Goal: Transaction & Acquisition: Purchase product/service

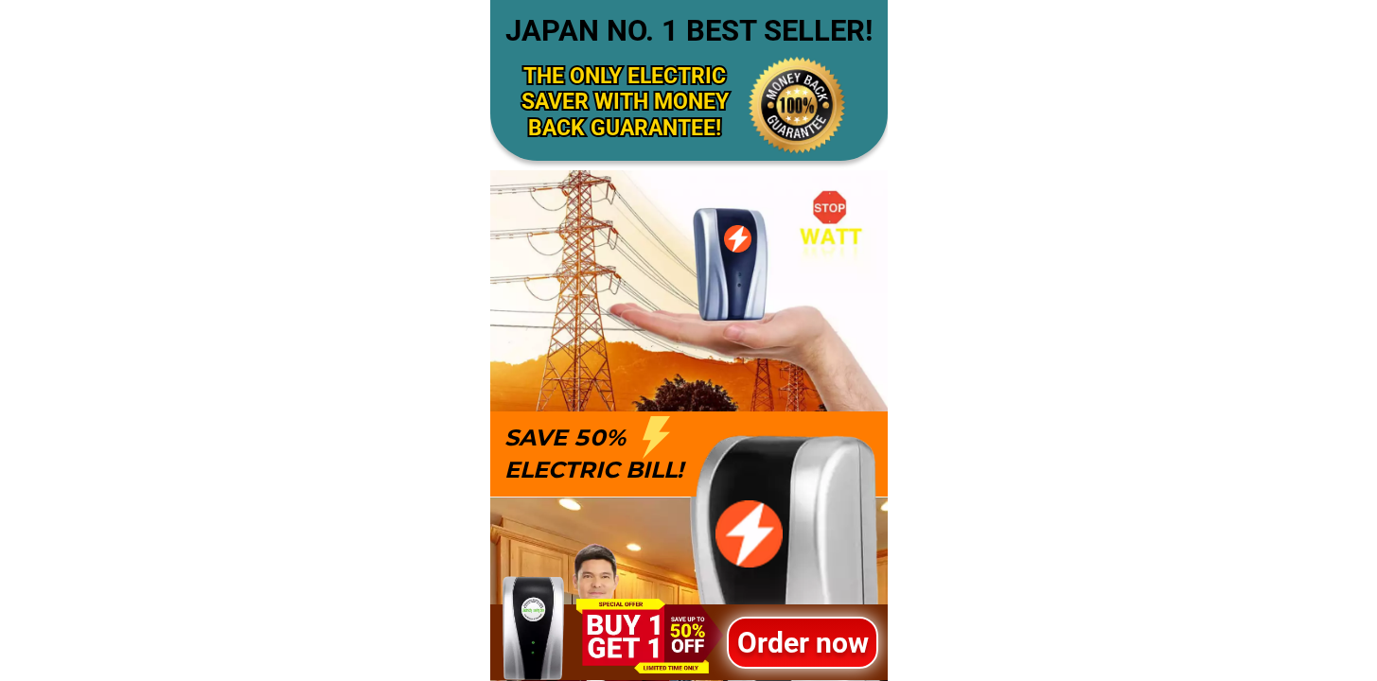
click at [810, 646] on h1 "Order now" at bounding box center [802, 642] width 152 height 43
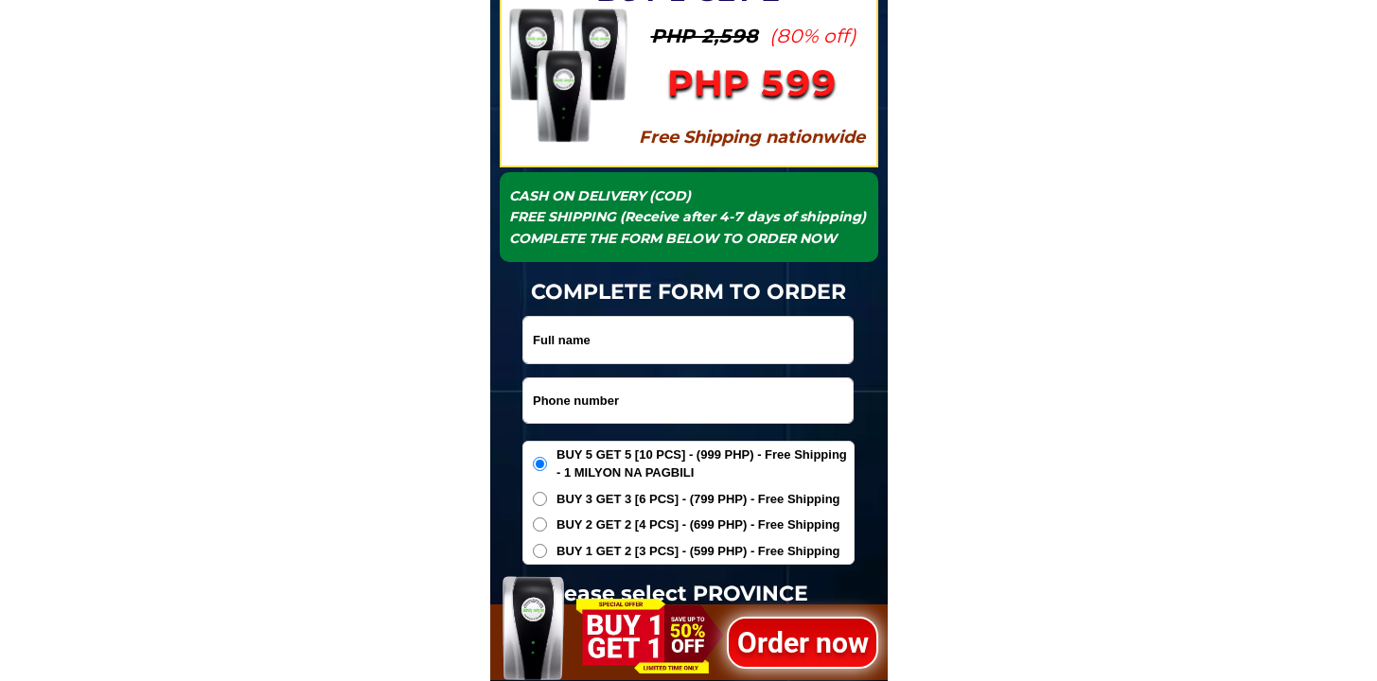
scroll to position [6126, 0]
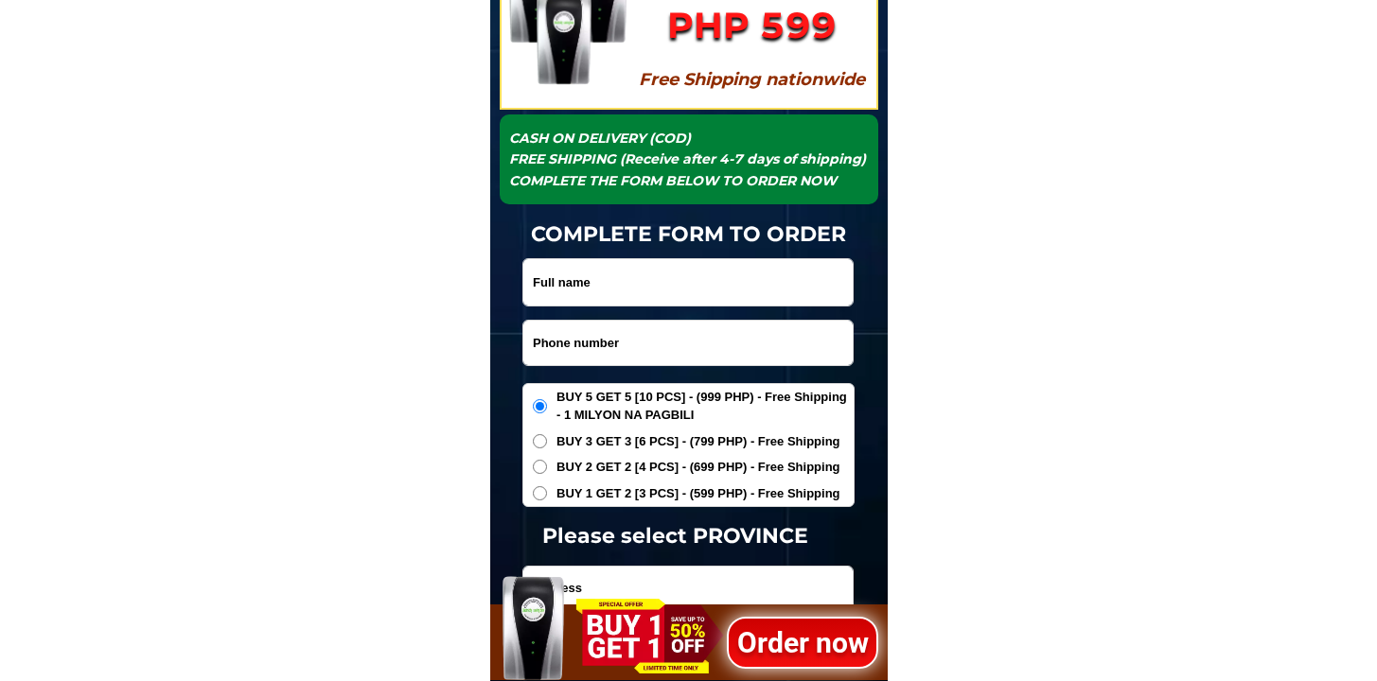
click at [616, 358] on input "Input phone_number" at bounding box center [687, 343] width 329 height 44
paste input "09499802328"
type input "09499802328"
click at [676, 269] on input "Input full_name" at bounding box center [687, 282] width 329 height 46
paste input "Prisca Reinante"
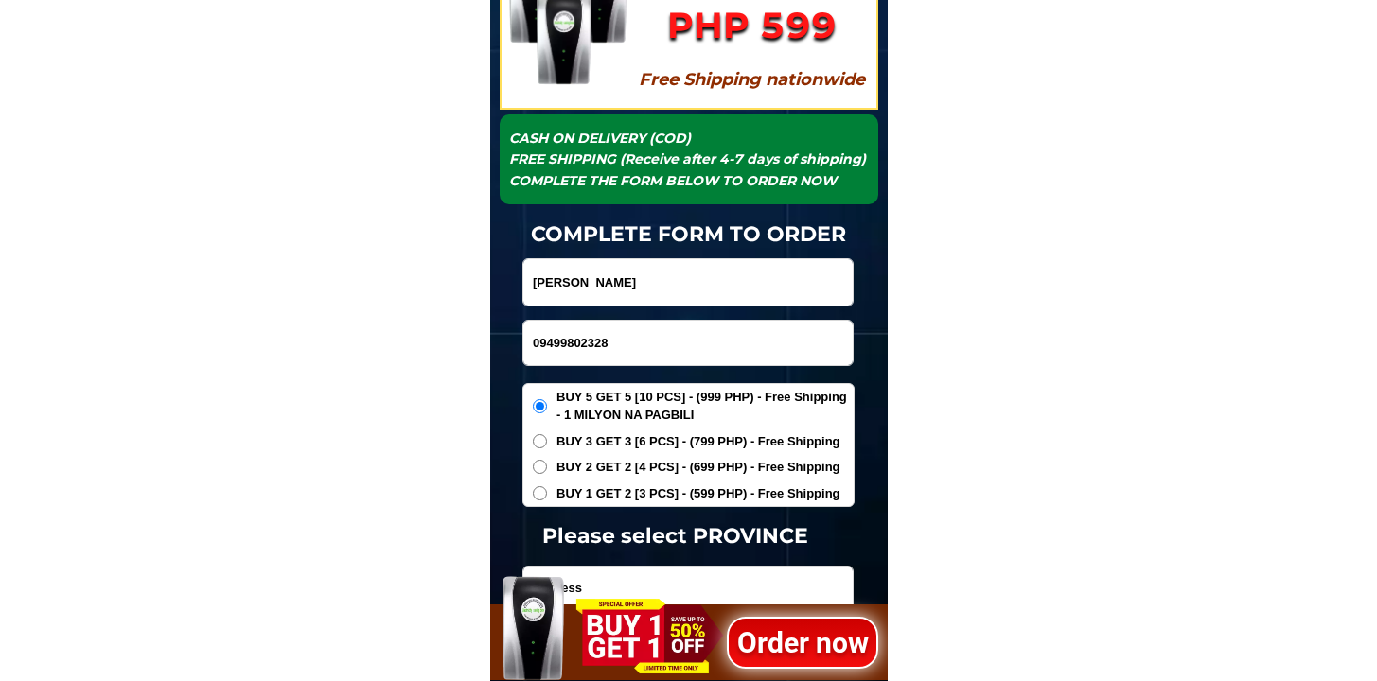
type input "Prisca Reinante"
click at [636, 502] on div "BUY 5 GET 5 [10 PCS] - (999 PHP) - Free Shipping - 1 MILYON NA PAGBILI BUY 3 GE…" at bounding box center [688, 445] width 332 height 125
click at [640, 486] on span "BUY 1 GET 2 [3 PCS] - (599 PHP) - Free Shipping" at bounding box center [698, 493] width 284 height 19
click at [547, 486] on input "BUY 1 GET 2 [3 PCS] - (599 PHP) - Free Shipping" at bounding box center [540, 493] width 14 height 14
radio input "true"
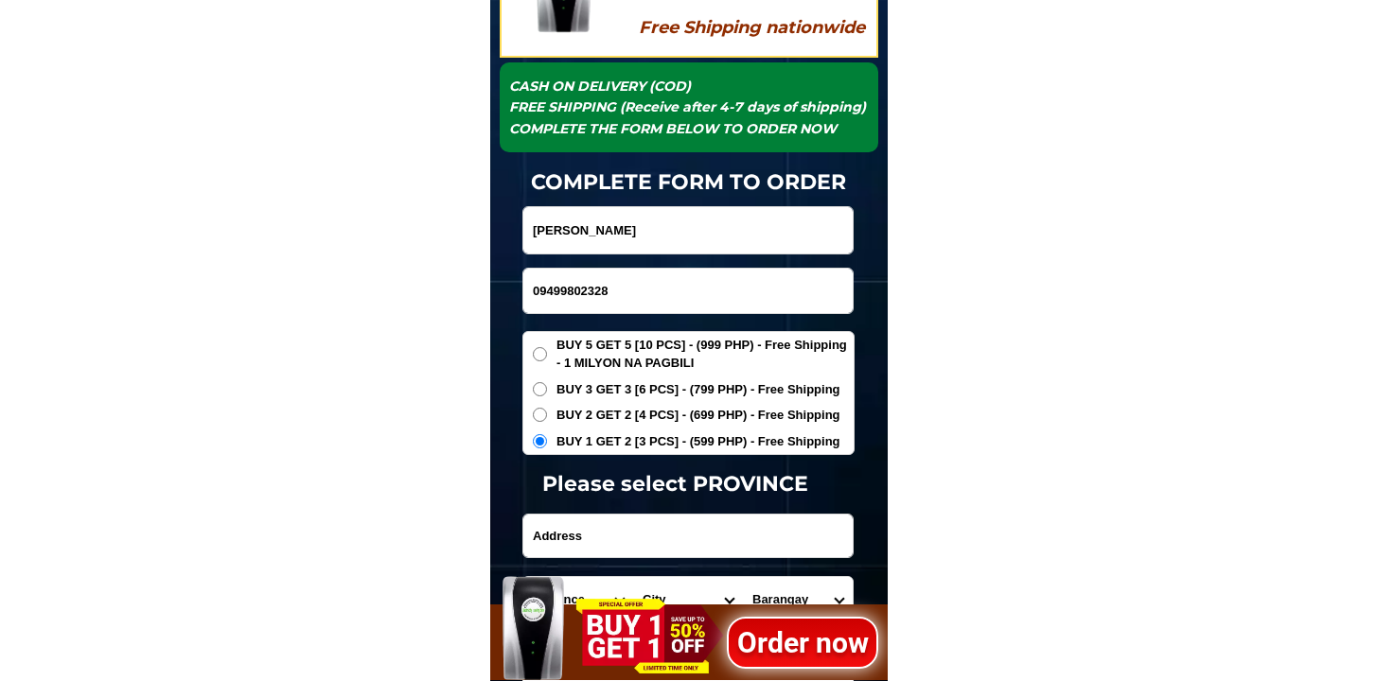
scroll to position [6181, 0]
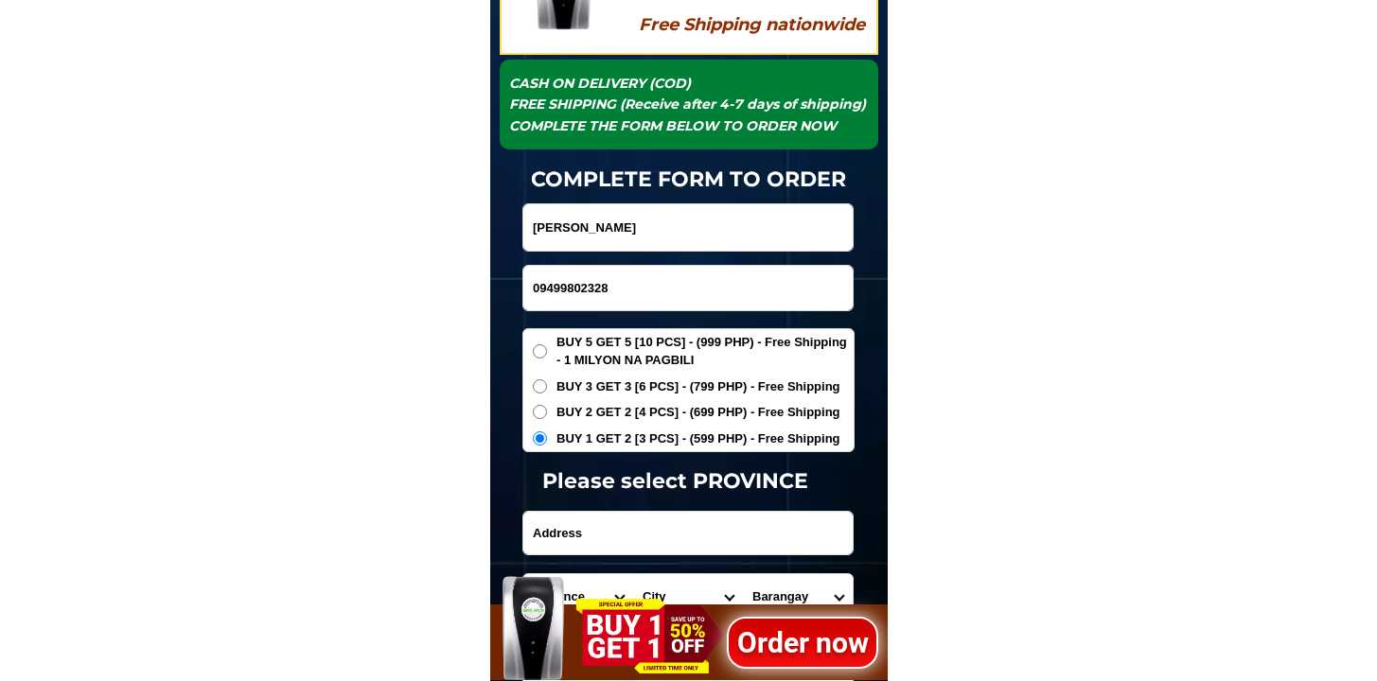
click at [642, 543] on input "Input address" at bounding box center [687, 533] width 329 height 43
paste input "Luna, Burgos Ilocos Sur 2724 Domengo treet Malapit kme Sa plasa at Sembahan"
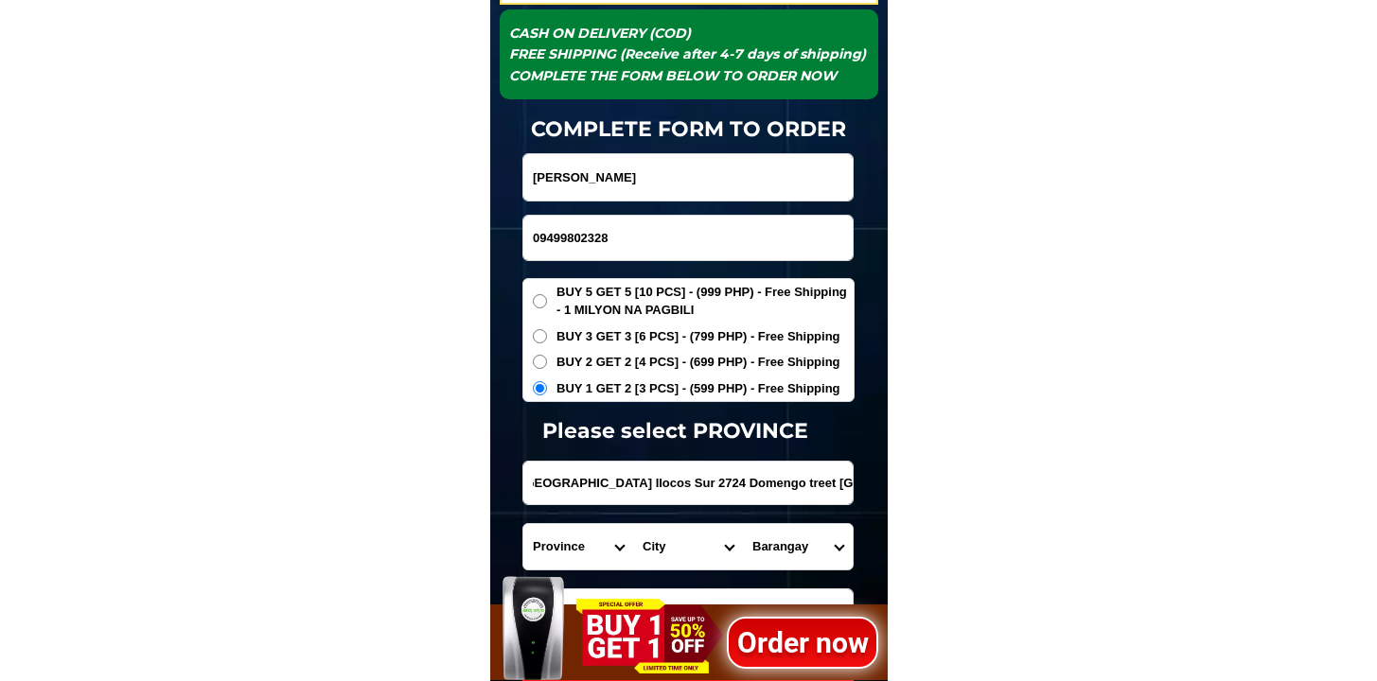
scroll to position [6233, 0]
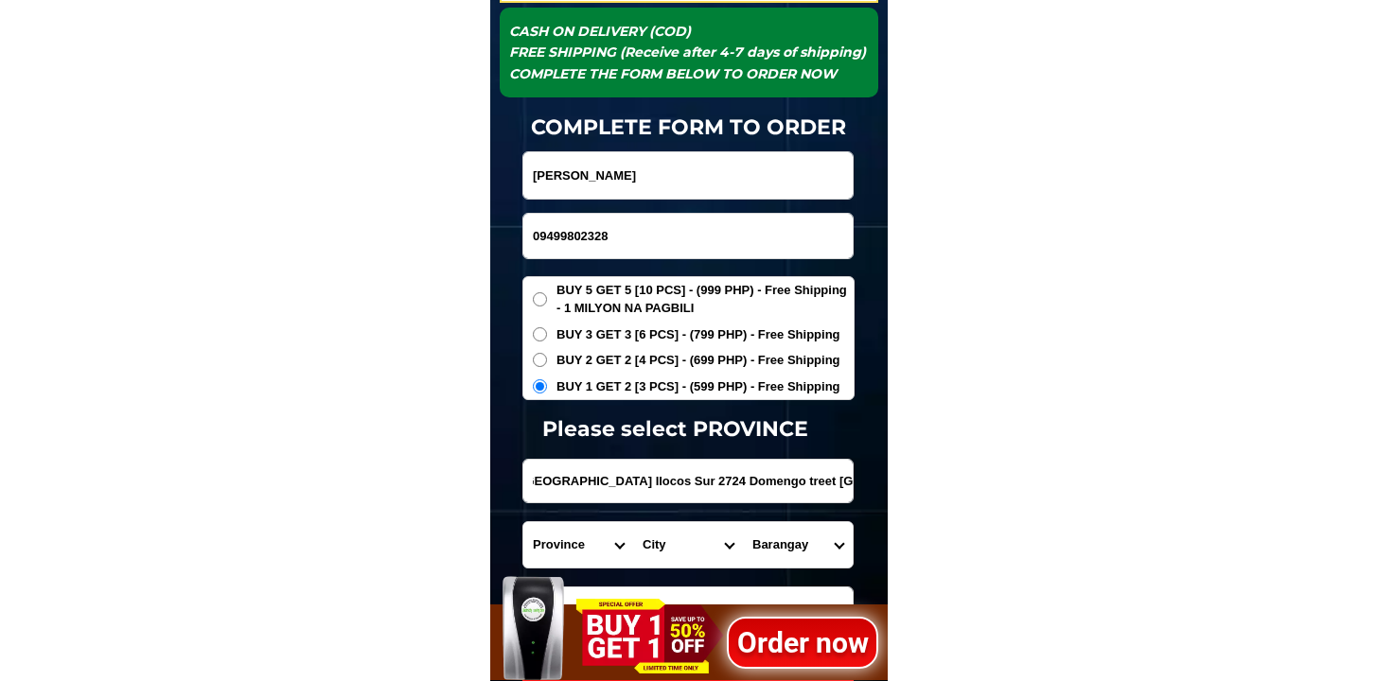
click at [607, 466] on input "Luna, Burgos Ilocos Sur 2724 Domengo treet Malapit kme Sa plasa at Sembahan" at bounding box center [687, 481] width 329 height 43
drag, startPoint x: 606, startPoint y: 482, endPoint x: 638, endPoint y: 501, distance: 37.0
click at [638, 501] on input "Luna, Burgos Ilocos Sur 2724 Domengo treet Malapit kme Sa plasa at Sembahan" at bounding box center [687, 481] width 329 height 43
type input "Luna, Burgos Ilocos Sur 2724 Domengo treet Malapit kme Sa plasa at Sembahan"
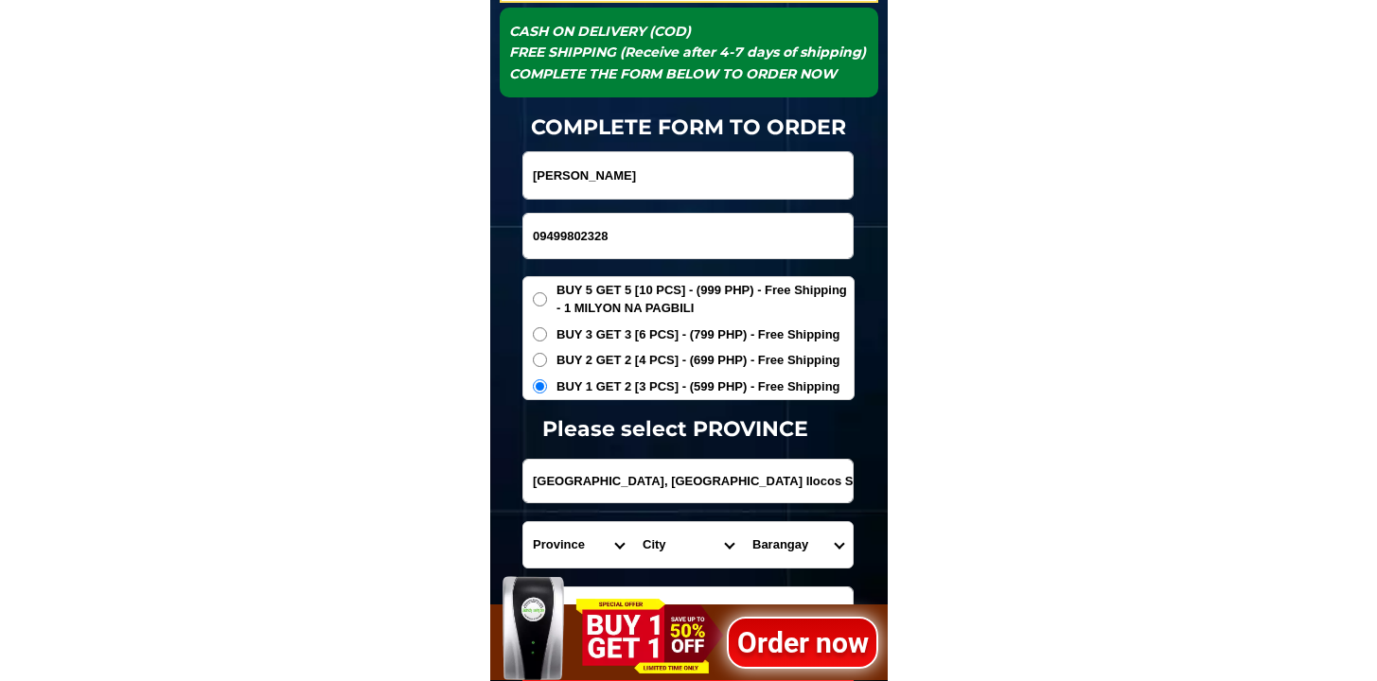
click at [553, 546] on select "Province Abra Agusan-del-norte Agusan-del-sur Aklan Albay Antique Apayao Aurora…" at bounding box center [578, 544] width 110 height 45
select select "63_682"
click at [523, 522] on select "Province Abra Agusan-del-norte Agusan-del-sur Aklan Albay Antique Apayao Aurora…" at bounding box center [578, 544] width 110 height 45
click at [675, 536] on select "City Alilem Banayoyo Bantay Cabugao Candon-city Caoayan Cervantes Galimuyod Gre…" at bounding box center [688, 544] width 110 height 45
select select "63_6829183"
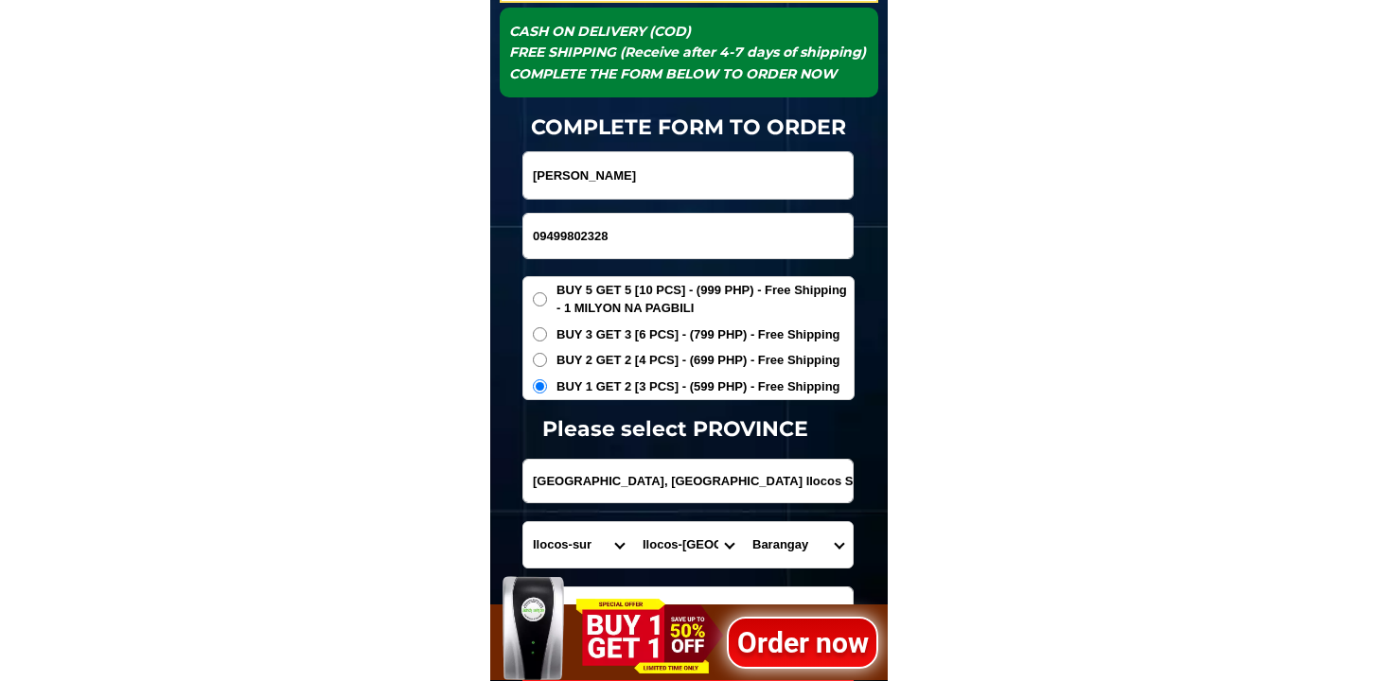
click at [633, 522] on select "City Alilem Banayoyo Bantay Cabugao Candon-city Caoayan Cervantes Galimuyod Gre…" at bounding box center [688, 544] width 110 height 45
click at [816, 548] on select "Barangay Ambugat Balugang Bangbangar Bessang Cabcaburao Cadacad Callitong Dayan…" at bounding box center [798, 544] width 110 height 45
select select "63_682918387669"
click at [743, 522] on select "Barangay Ambugat Balugang Bangbangar Bessang Cabcaburao Cadacad Callitong Dayan…" at bounding box center [798, 544] width 110 height 45
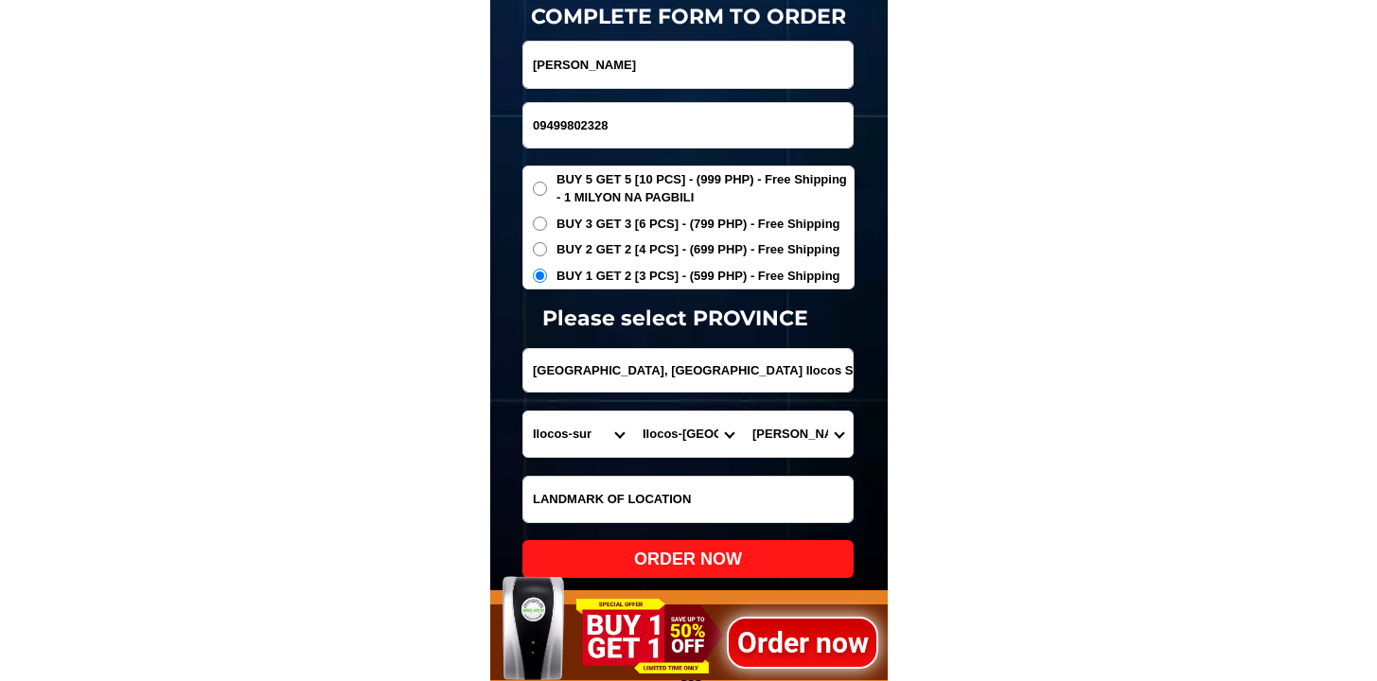
scroll to position [6345, 0]
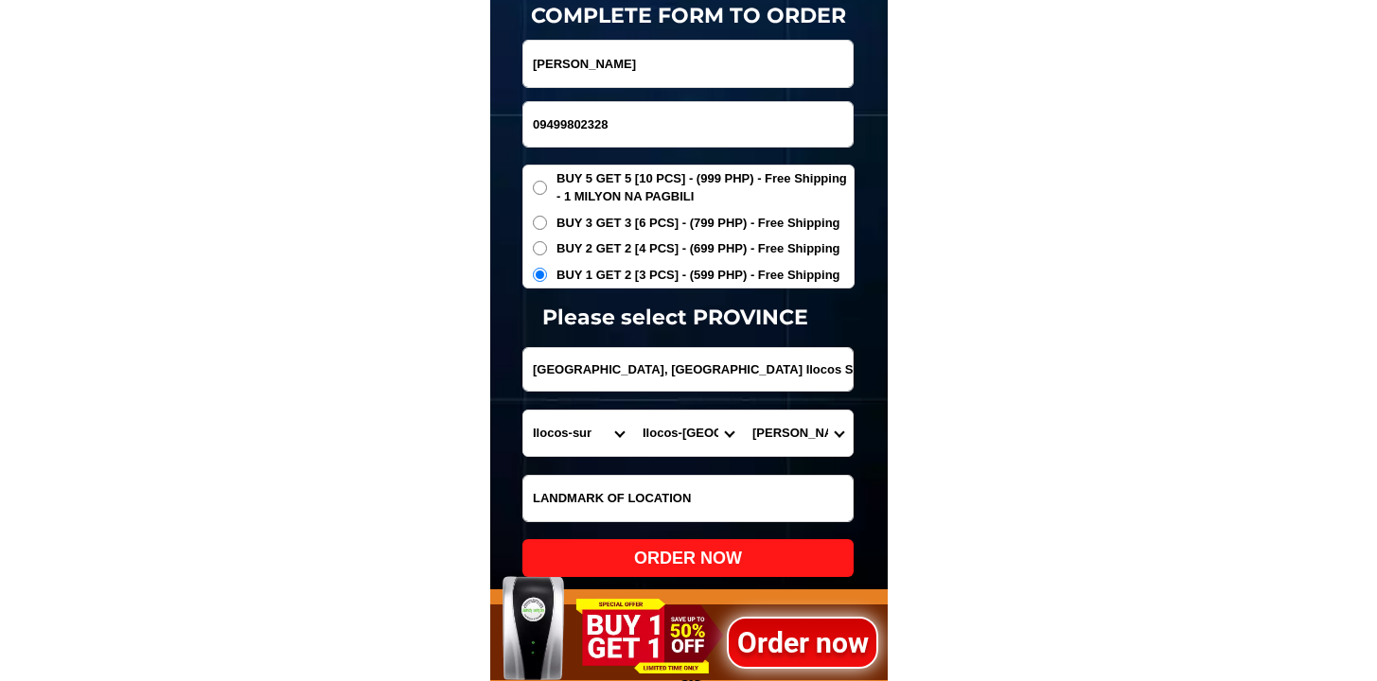
click at [673, 563] on div "ORDER NOW" at bounding box center [687, 559] width 331 height 26
radio input "true"
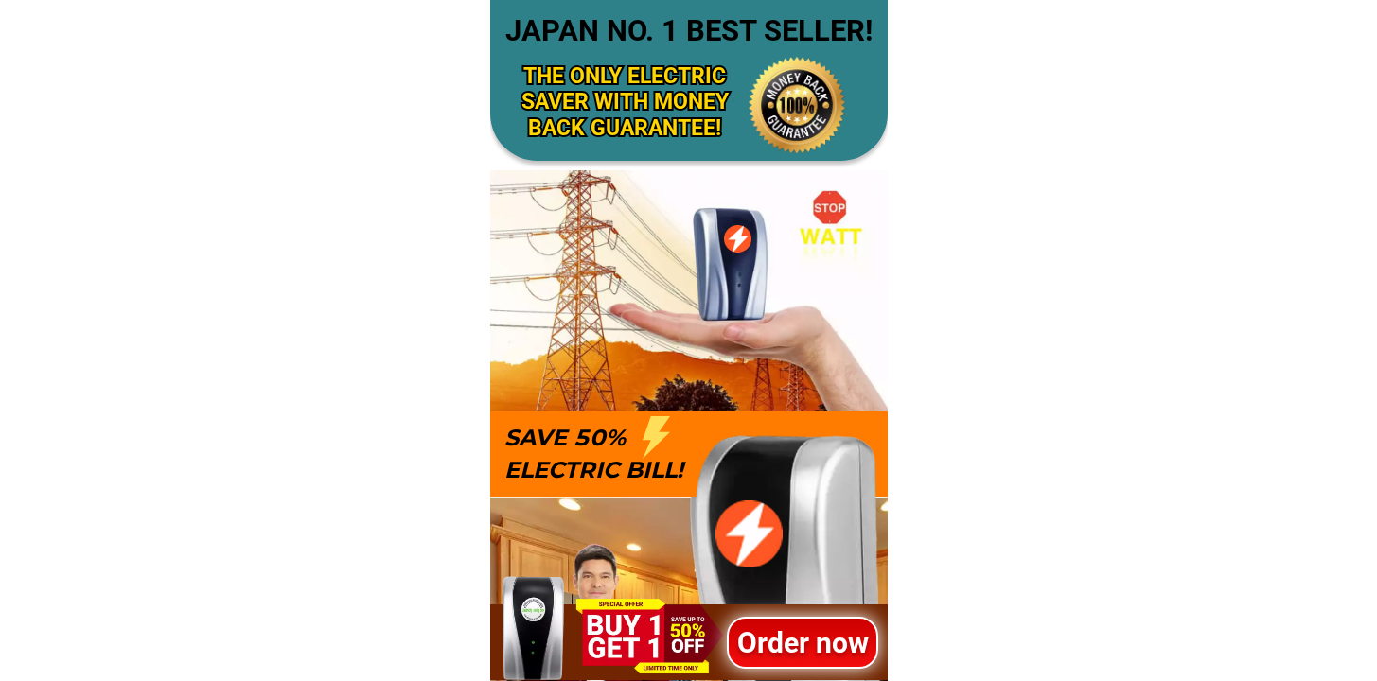
click at [799, 632] on h1 "Order now" at bounding box center [802, 643] width 151 height 43
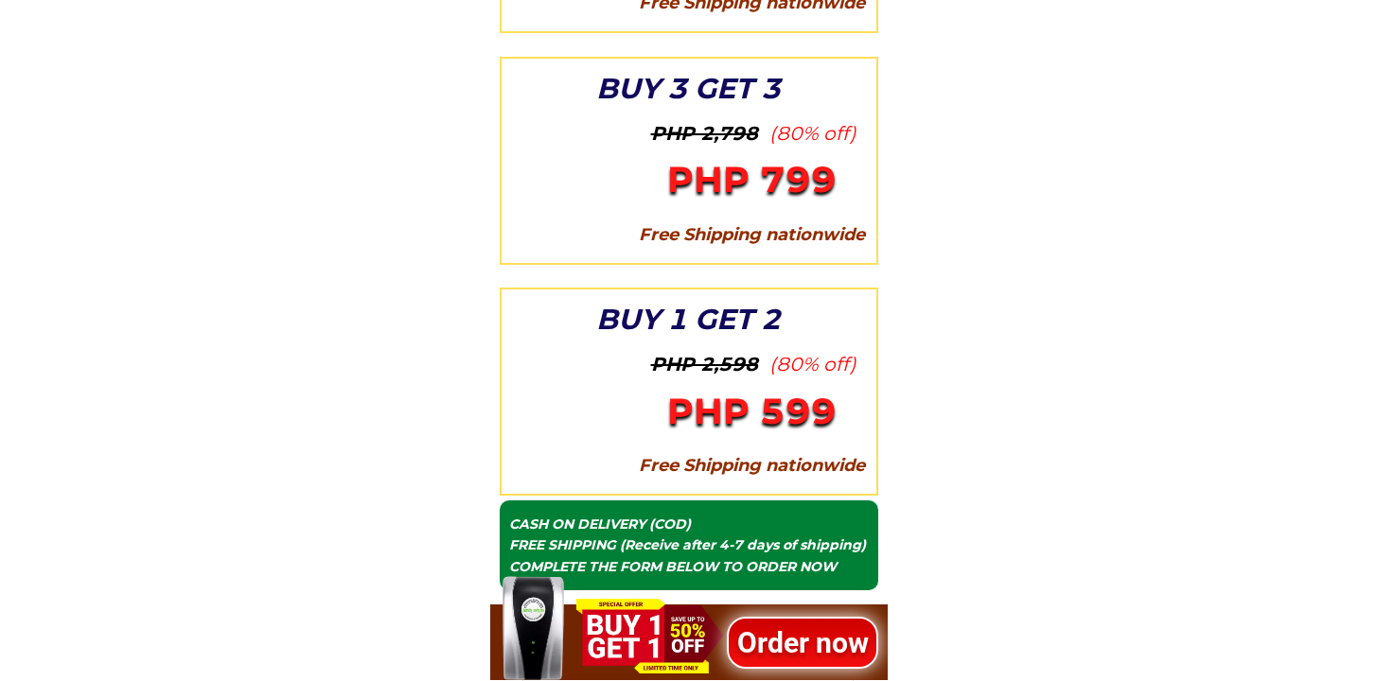
scroll to position [6374, 0]
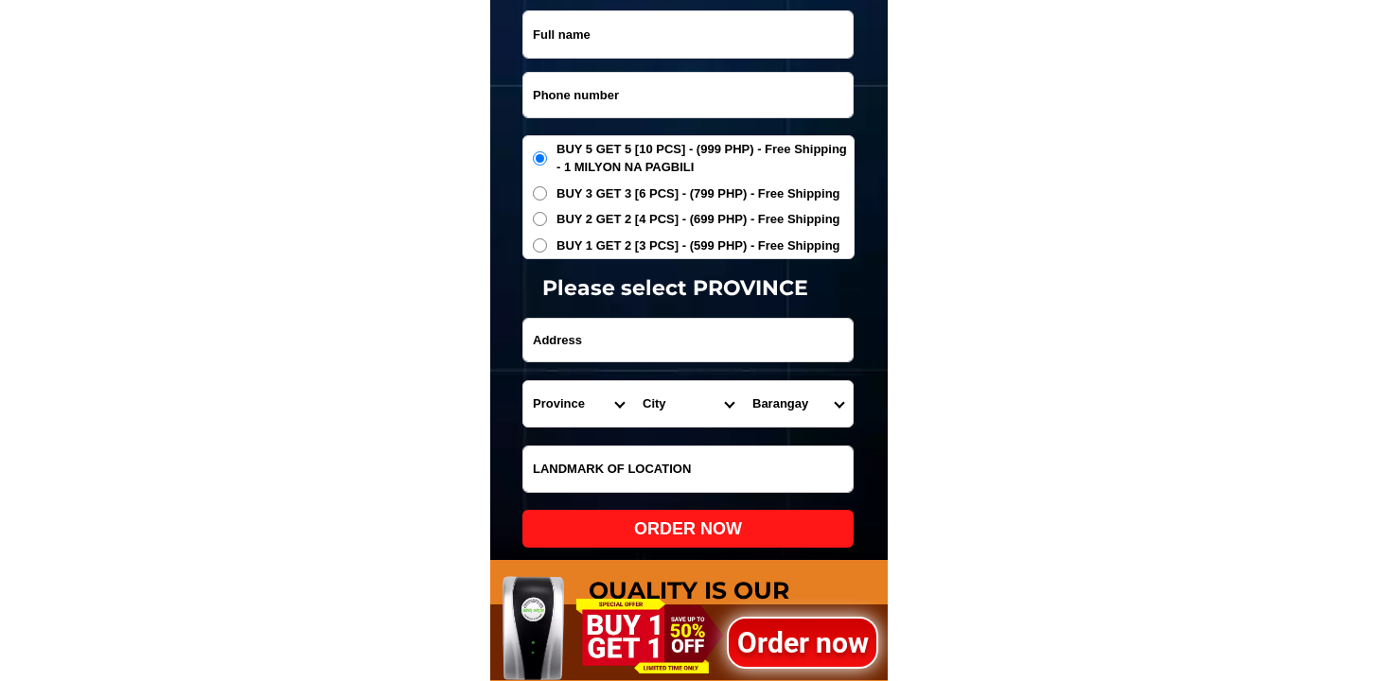
click at [676, 109] on input "Input phone_number" at bounding box center [687, 95] width 329 height 44
paste input "0930 2537612"
type input "0930 2537612"
click at [664, 36] on input "Input full_name" at bounding box center [687, 34] width 329 height 46
paste input "[PERSON_NAME]"
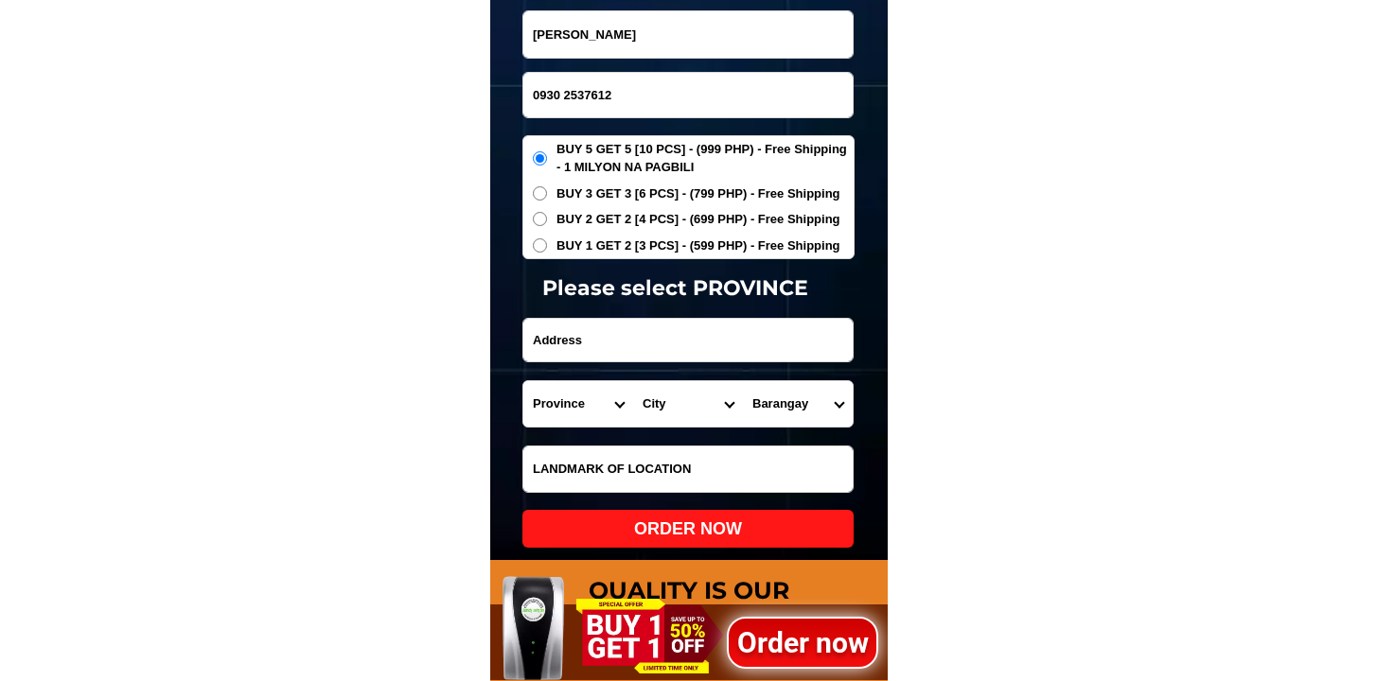
type input "[PERSON_NAME]"
click at [612, 241] on span "BUY 1 GET 2 [3 PCS] - (599 PHP) - Free Shipping" at bounding box center [698, 246] width 284 height 19
click at [547, 241] on input "BUY 1 GET 2 [3 PCS] - (599 PHP) - Free Shipping" at bounding box center [540, 245] width 14 height 14
radio input "true"
click at [692, 344] on input "Input address" at bounding box center [687, 340] width 329 height 43
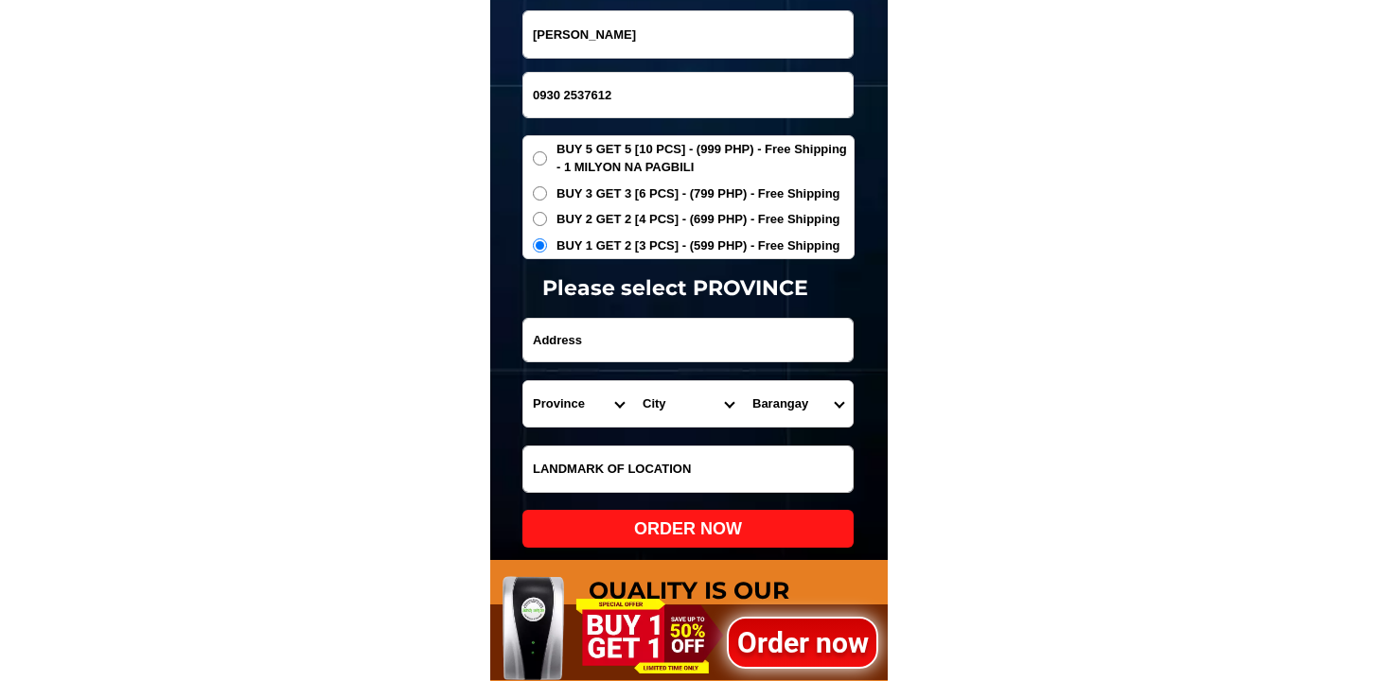
paste input "block 19 lot 12 Kabisig San Andres flood way cainta Rizal phillipens"
type input "block 19 lot 12 Kabisig San Andres flood way cainta Rizal phillipens"
click at [636, 463] on input "Input LANDMARKOFLOCATION" at bounding box center [687, 469] width 329 height 45
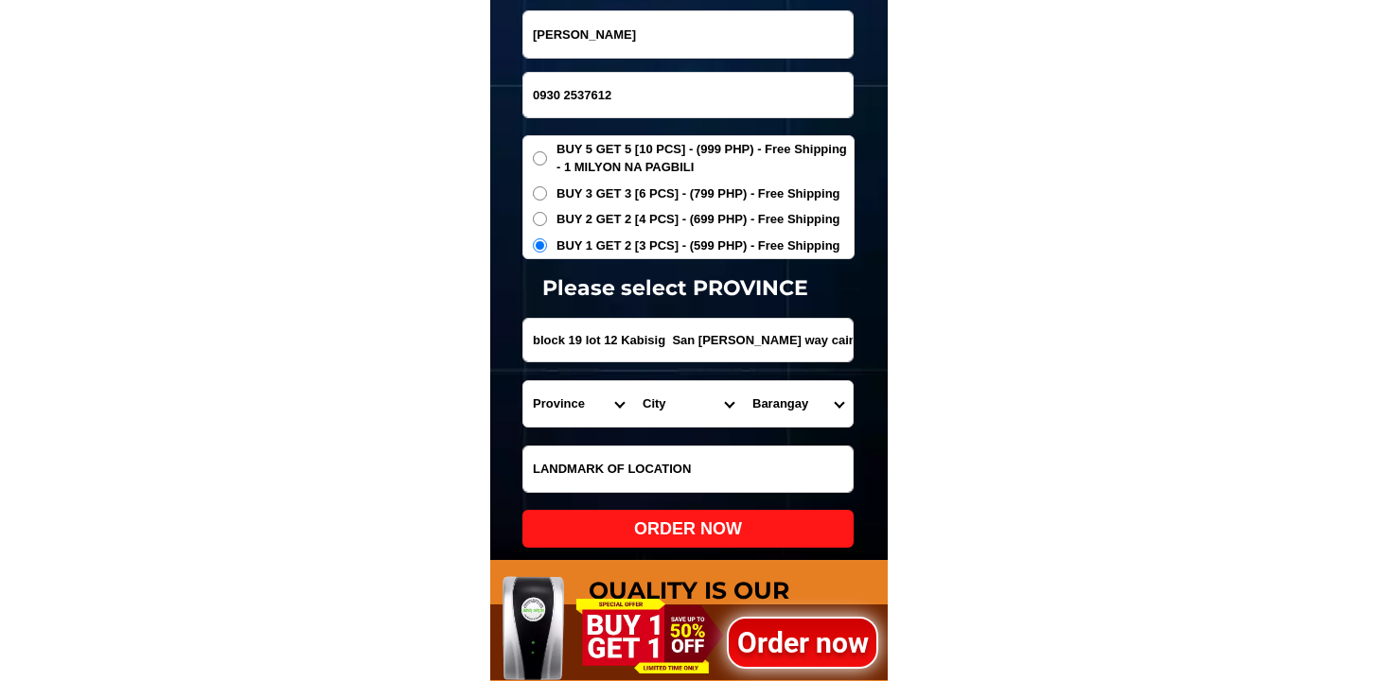
paste input "block 19 lot 12 Kabisig San Andres flood way cainta Rizal phillipens"
click at [709, 463] on input "block 19 lot 12 Kabisig San Andres flood way cainta Rizal phillipensa" at bounding box center [687, 469] width 329 height 45
paste input "ner combrage. location"
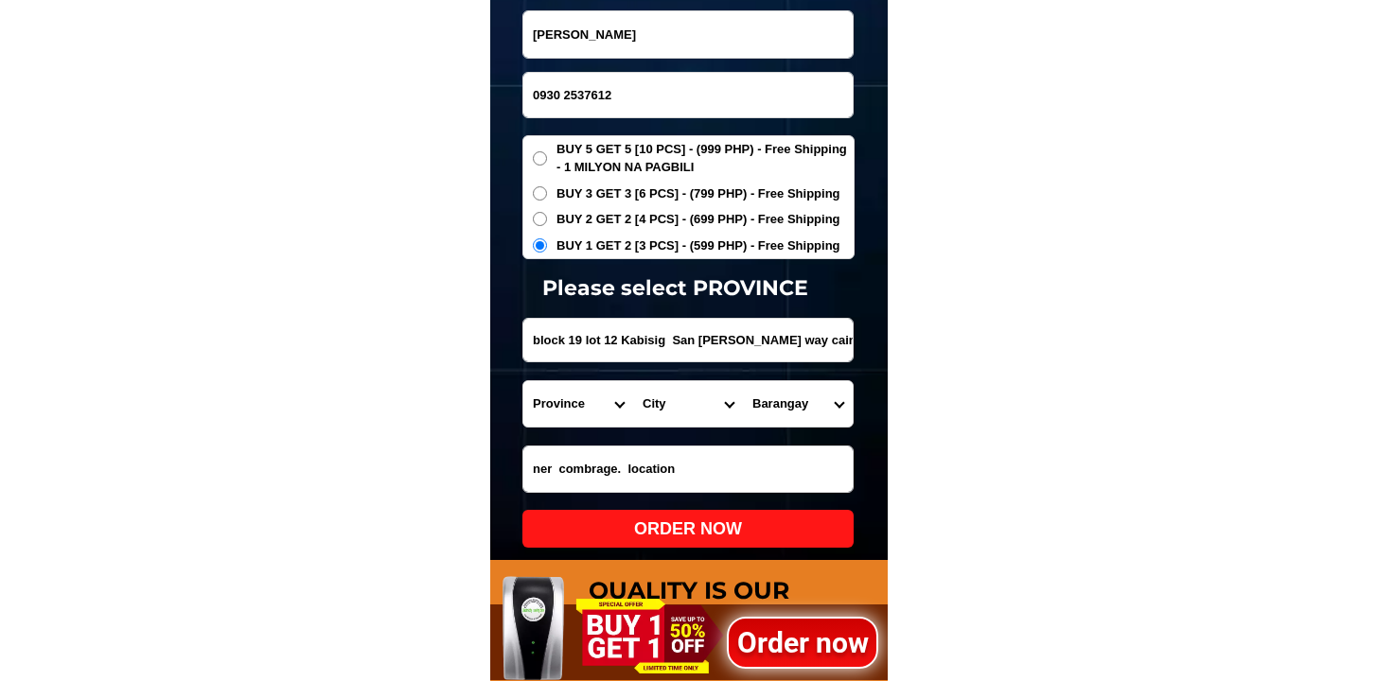
scroll to position [0, 0]
type input "ner combrage. location"
click at [577, 374] on form "pablito Guarin 0930 2537612 ORDER NOW block 19 lot 12 Kabisig San Andres flood …" at bounding box center [688, 278] width 332 height 537
click at [578, 398] on select "Province Abra Agusan-del-norte Agusan-del-sur Aklan Albay Antique Apayao Aurora…" at bounding box center [578, 403] width 110 height 45
select select "63_993"
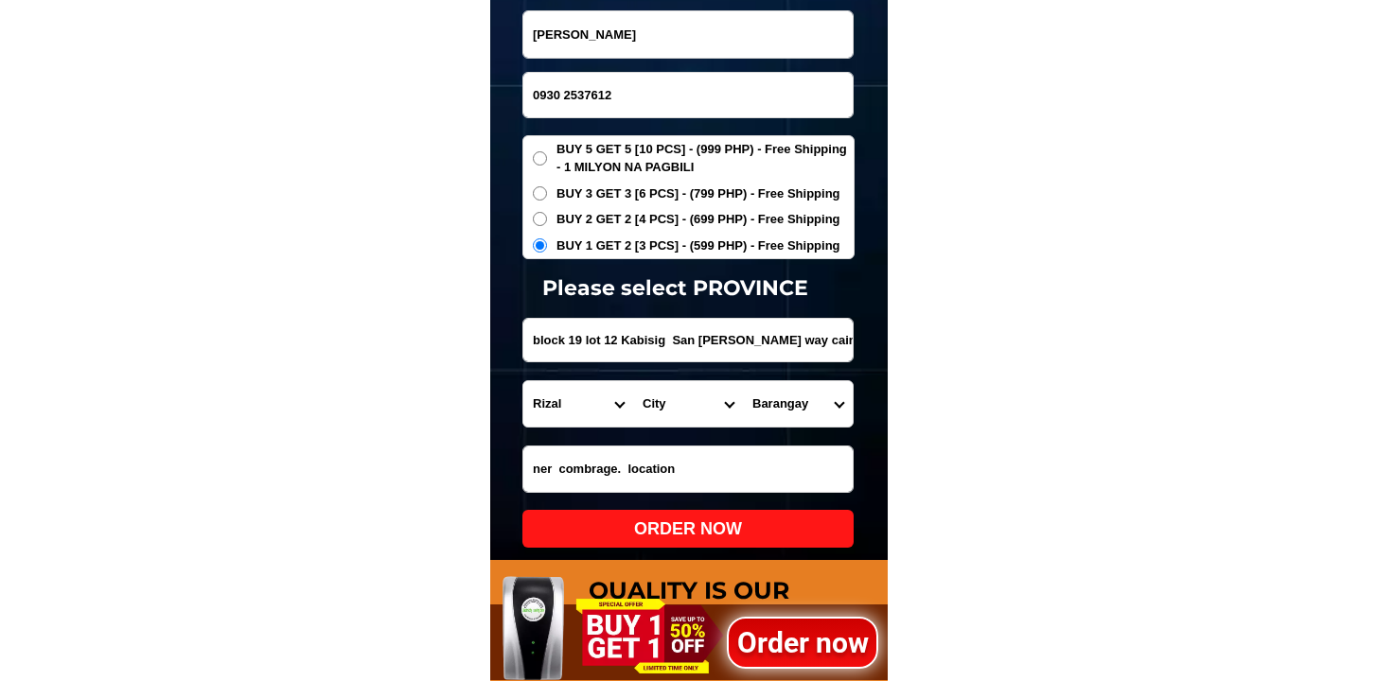
click at [523, 381] on select "Province Abra Agusan-del-norte Agusan-del-sur Aklan Albay Antique Apayao Aurora…" at bounding box center [578, 403] width 110 height 45
click at [708, 415] on select "City Angono Antipolo-city Binangonan Cainta Cardona Jala-jala Pililla Rizal-bar…" at bounding box center [688, 403] width 110 height 45
select select "63_9934004"
click at [633, 381] on select "City Angono Antipolo-city Binangonan Cainta Cardona Jala-jala Pililla Rizal-bar…" at bounding box center [688, 403] width 110 height 45
click at [826, 397] on select "Barangay San andres (pob.) San isidro San juan San roque Santa rosa Santo domin…" at bounding box center [798, 403] width 110 height 45
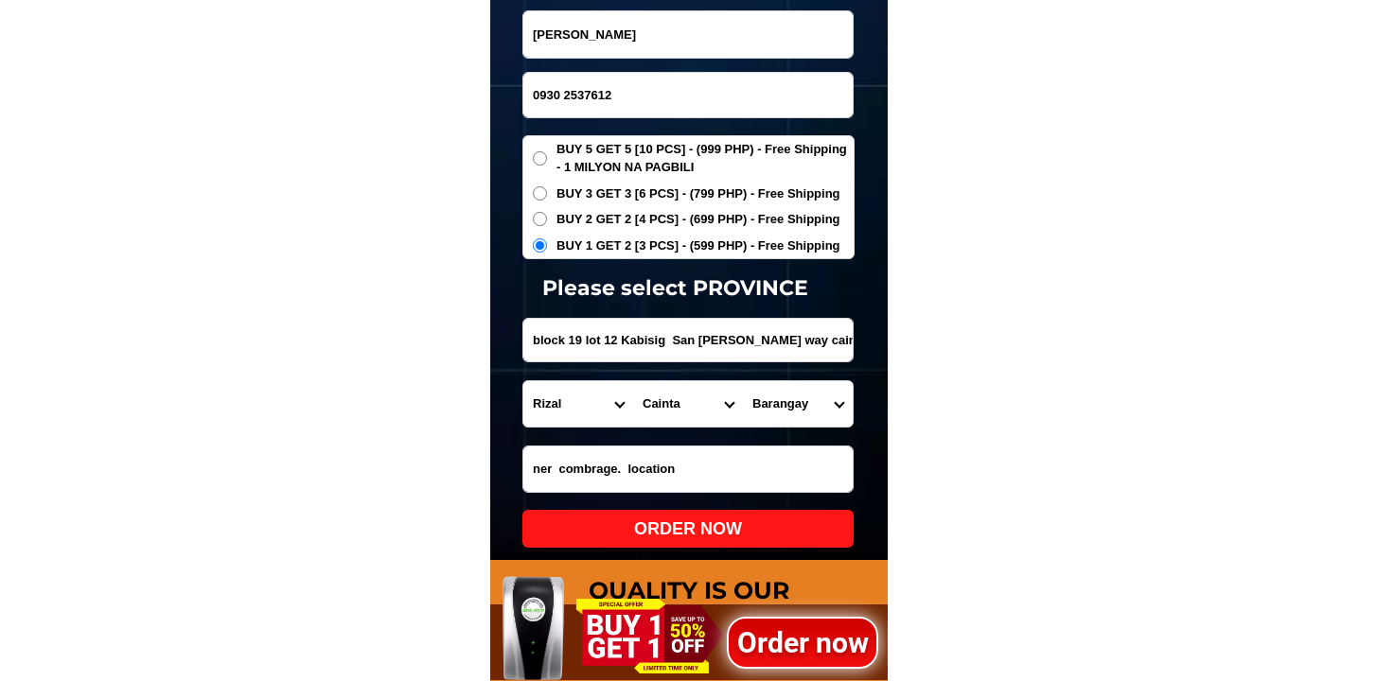
select select "63_99340045207"
click at [743, 381] on select "Barangay San andres (pob.) San isidro San juan San roque Santa rosa Santo domin…" at bounding box center [798, 403] width 110 height 45
click at [779, 418] on select "Barangay San andres (pob.) San isidro San juan San roque Santa rosa Santo domin…" at bounding box center [798, 403] width 110 height 45
click at [568, 100] on input "0930 2537612" at bounding box center [687, 95] width 329 height 44
click at [567, 98] on input "0930 2537612" at bounding box center [687, 95] width 329 height 44
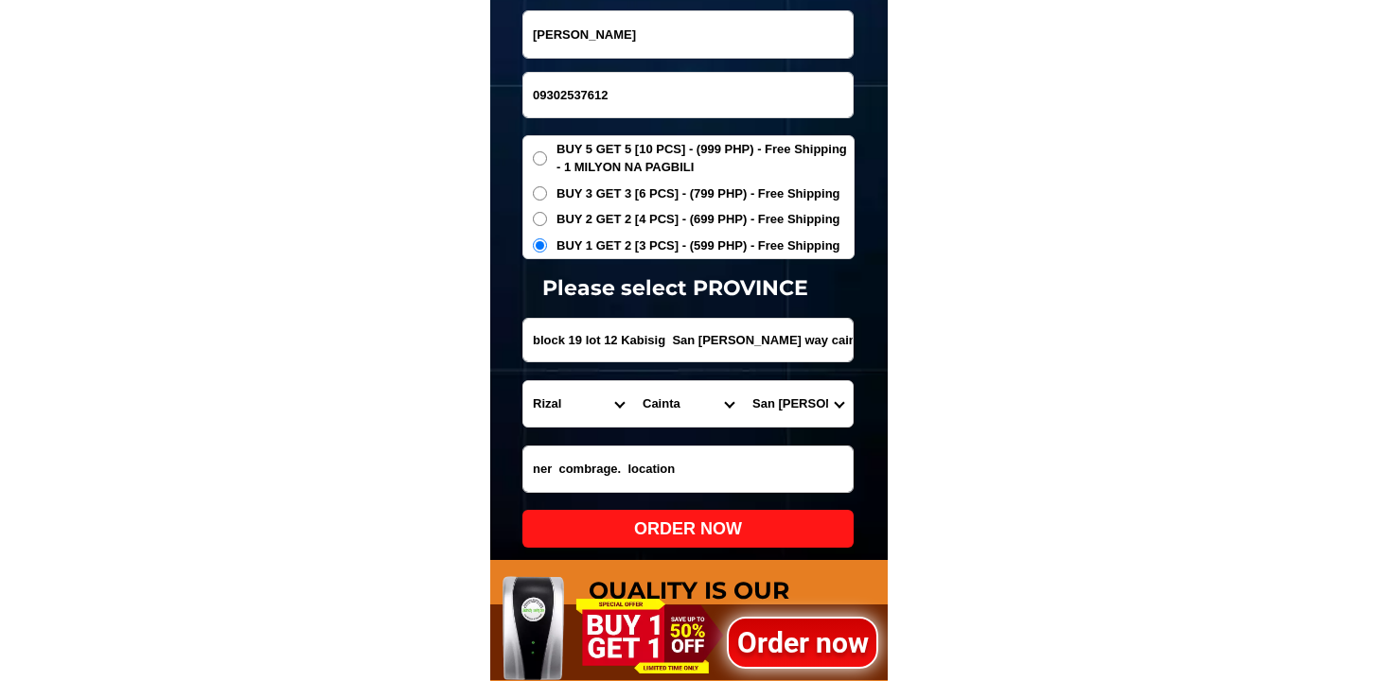
type input "09302537612"
click at [732, 546] on div "ORDER NOW" at bounding box center [687, 529] width 331 height 38
radio input "true"
